Goal: Information Seeking & Learning: Learn about a topic

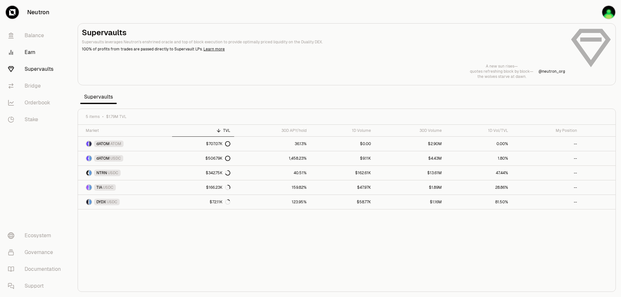
click at [39, 61] on link "Earn" at bounding box center [36, 52] width 67 height 17
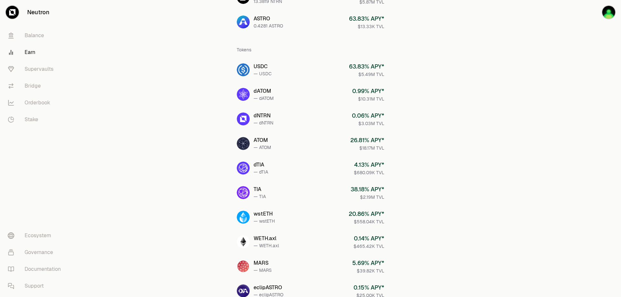
scroll to position [97, 0]
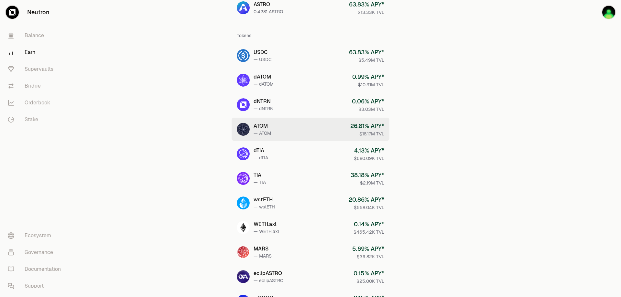
click at [258, 130] on div "ATOM" at bounding box center [262, 126] width 17 height 8
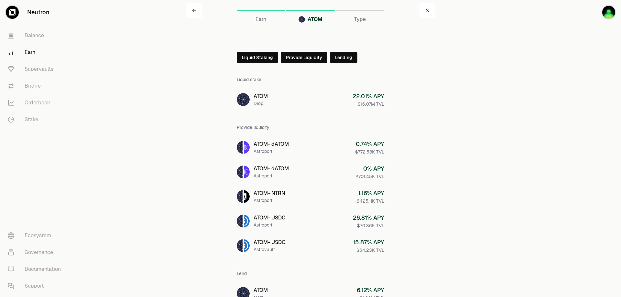
click at [237, 63] on button "Liquid Staking" at bounding box center [257, 58] width 41 height 12
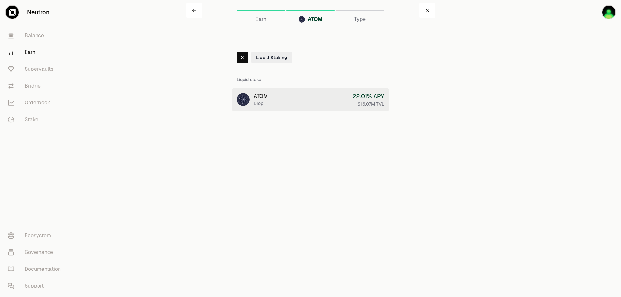
click at [254, 107] on div "Drop" at bounding box center [261, 103] width 14 height 6
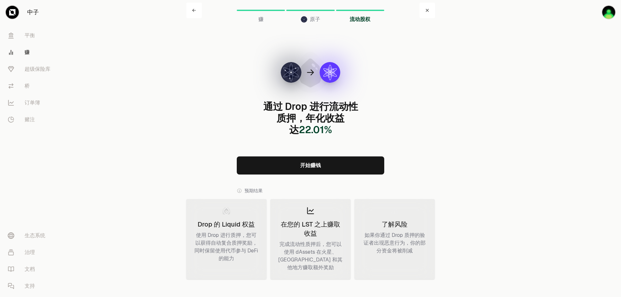
click at [192, 12] on icon at bounding box center [193, 10] width 3 height 3
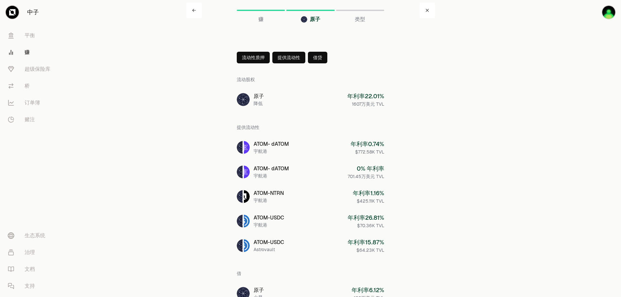
click at [320, 63] on button "借贷" at bounding box center [317, 58] width 19 height 12
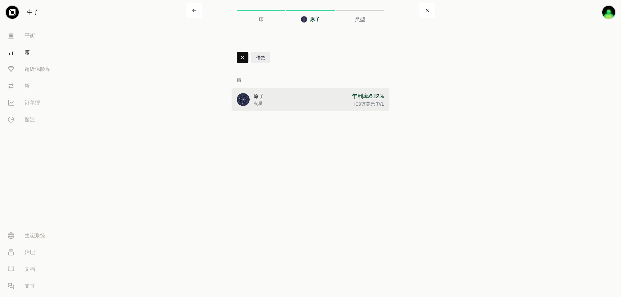
click at [254, 100] on font "原子" at bounding box center [259, 96] width 10 height 7
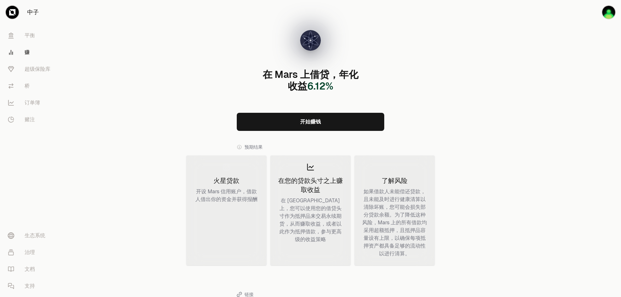
scroll to position [32, 0]
click at [283, 131] on link "开始赚钱" at bounding box center [311, 122] width 148 height 18
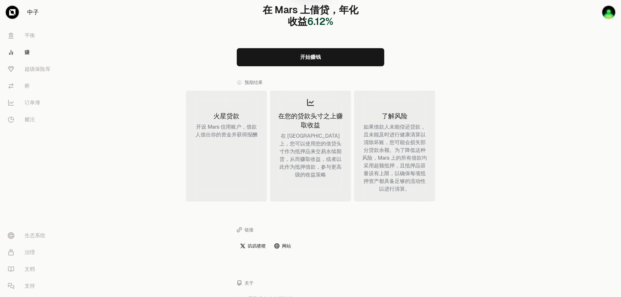
scroll to position [97, 0]
click at [50, 72] on font "超级保险库" at bounding box center [38, 69] width 26 height 7
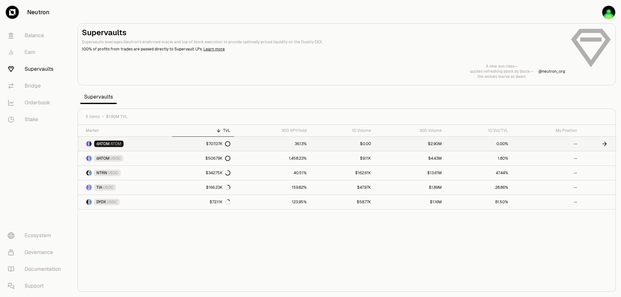
click at [121, 147] on span "ATOM" at bounding box center [115, 143] width 11 height 5
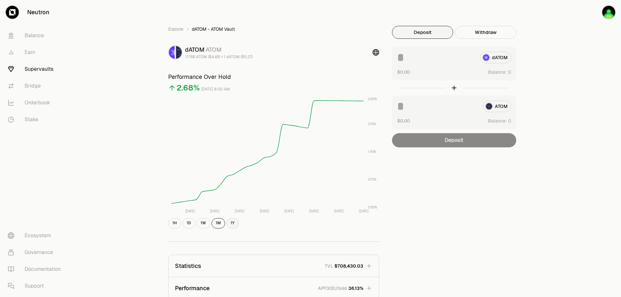
click at [227, 229] on button "1Y" at bounding box center [233, 223] width 12 height 10
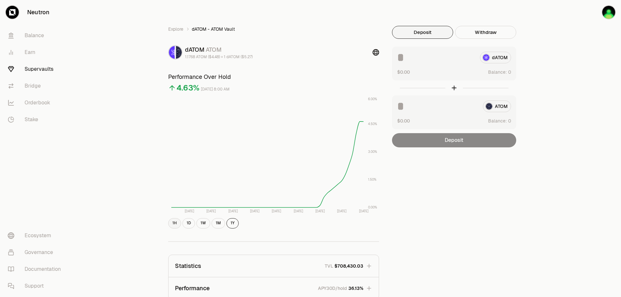
click at [168, 229] on button "1H" at bounding box center [174, 223] width 13 height 10
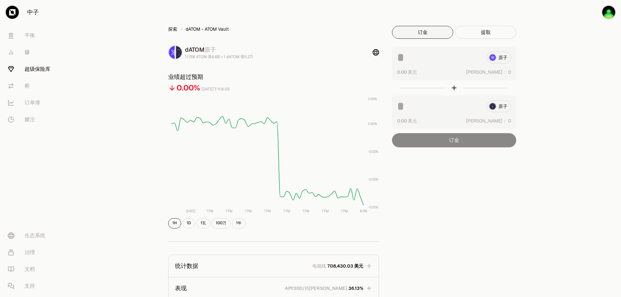
click at [168, 32] on font "探索" at bounding box center [172, 29] width 9 height 6
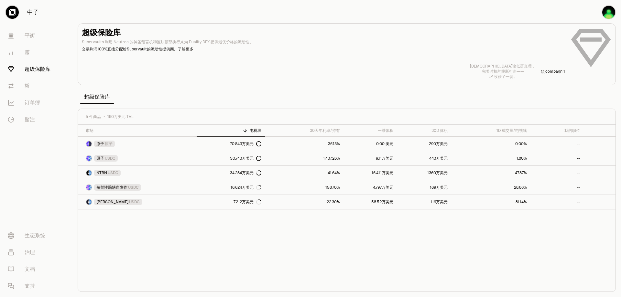
click at [194, 52] on font "了解更多" at bounding box center [186, 49] width 16 height 5
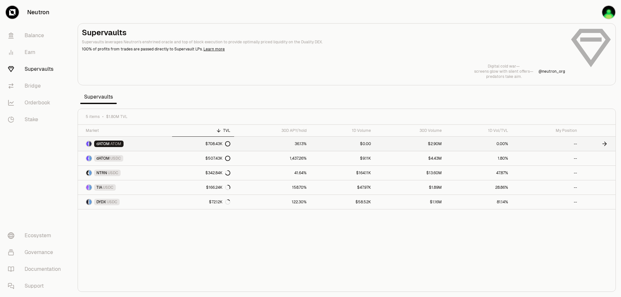
click at [223, 147] on div "$708.43K" at bounding box center [218, 143] width 25 height 5
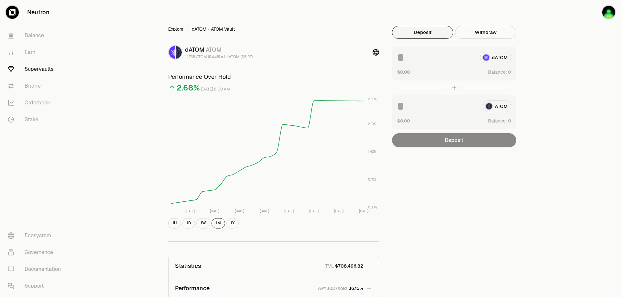
click at [168, 32] on link "Explore" at bounding box center [175, 29] width 15 height 6
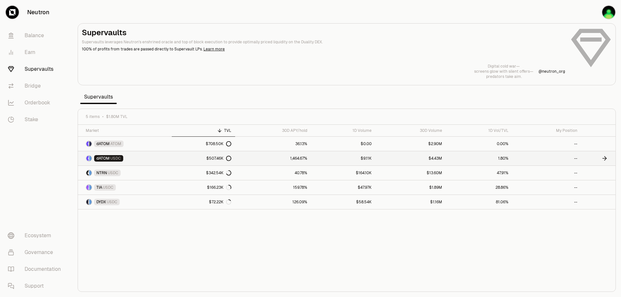
click at [110, 161] on span "dATOM" at bounding box center [102, 158] width 13 height 5
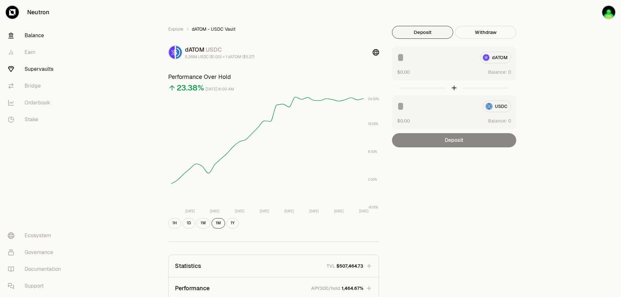
click at [34, 44] on link "Balance" at bounding box center [36, 35] width 67 height 17
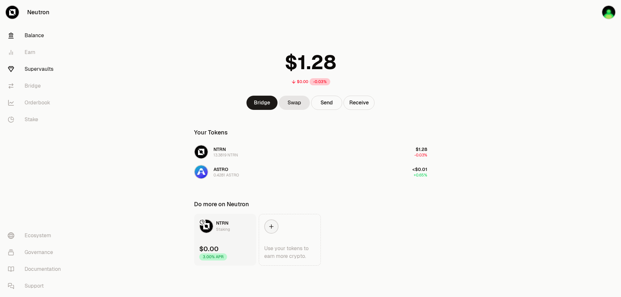
click at [42, 78] on link "Supervaults" at bounding box center [36, 69] width 67 height 17
